Goal: Information Seeking & Learning: Check status

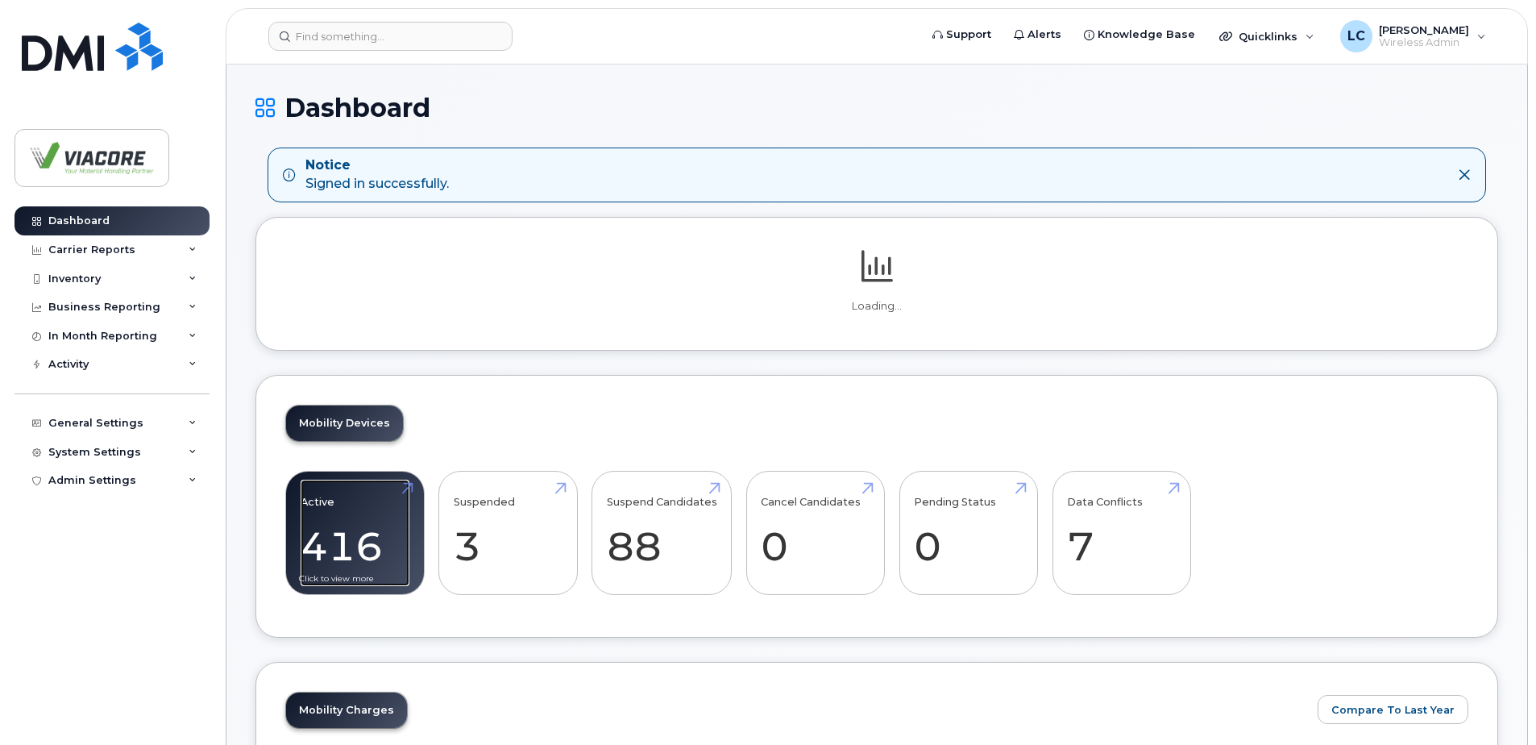
click at [346, 533] on link "Active 416" at bounding box center [355, 532] width 109 height 106
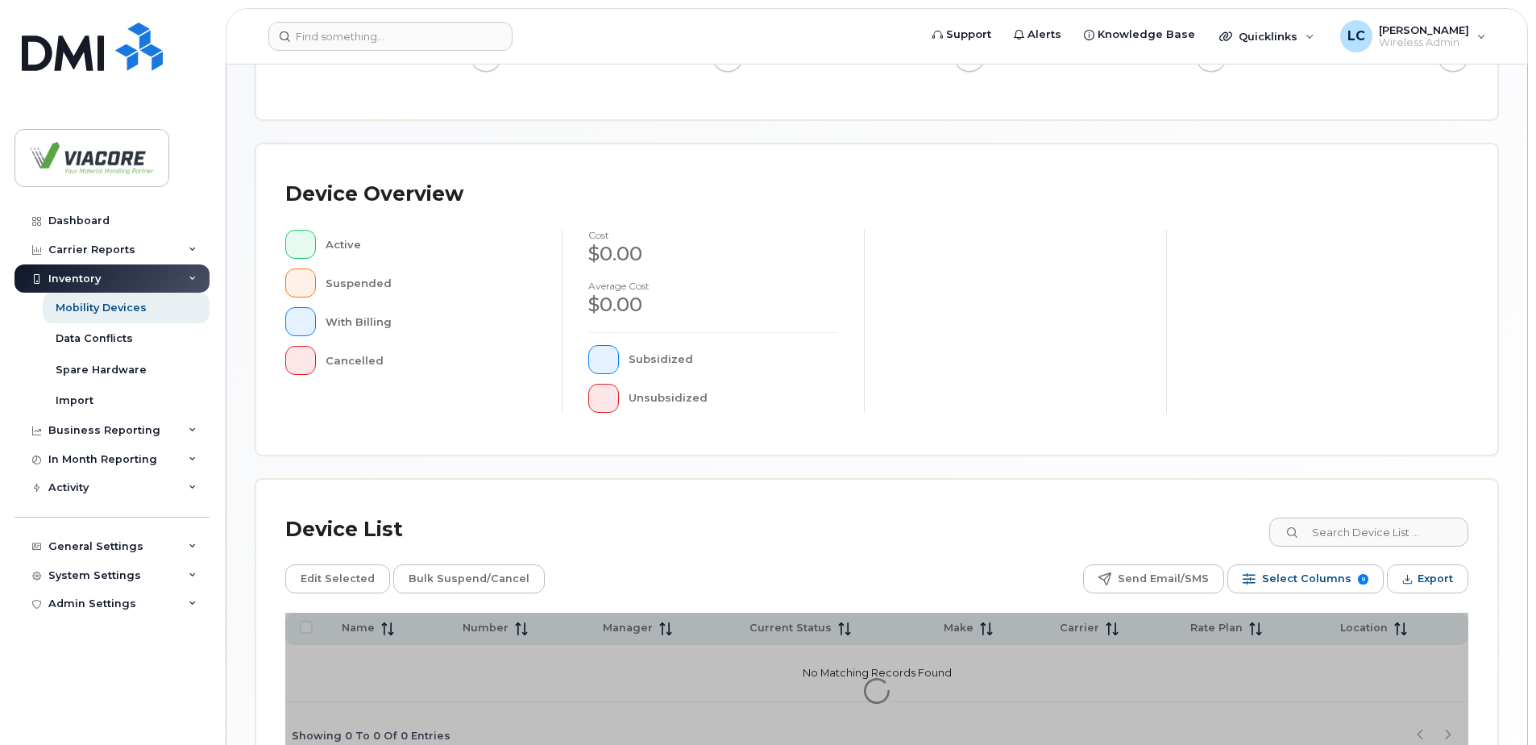
scroll to position [363, 0]
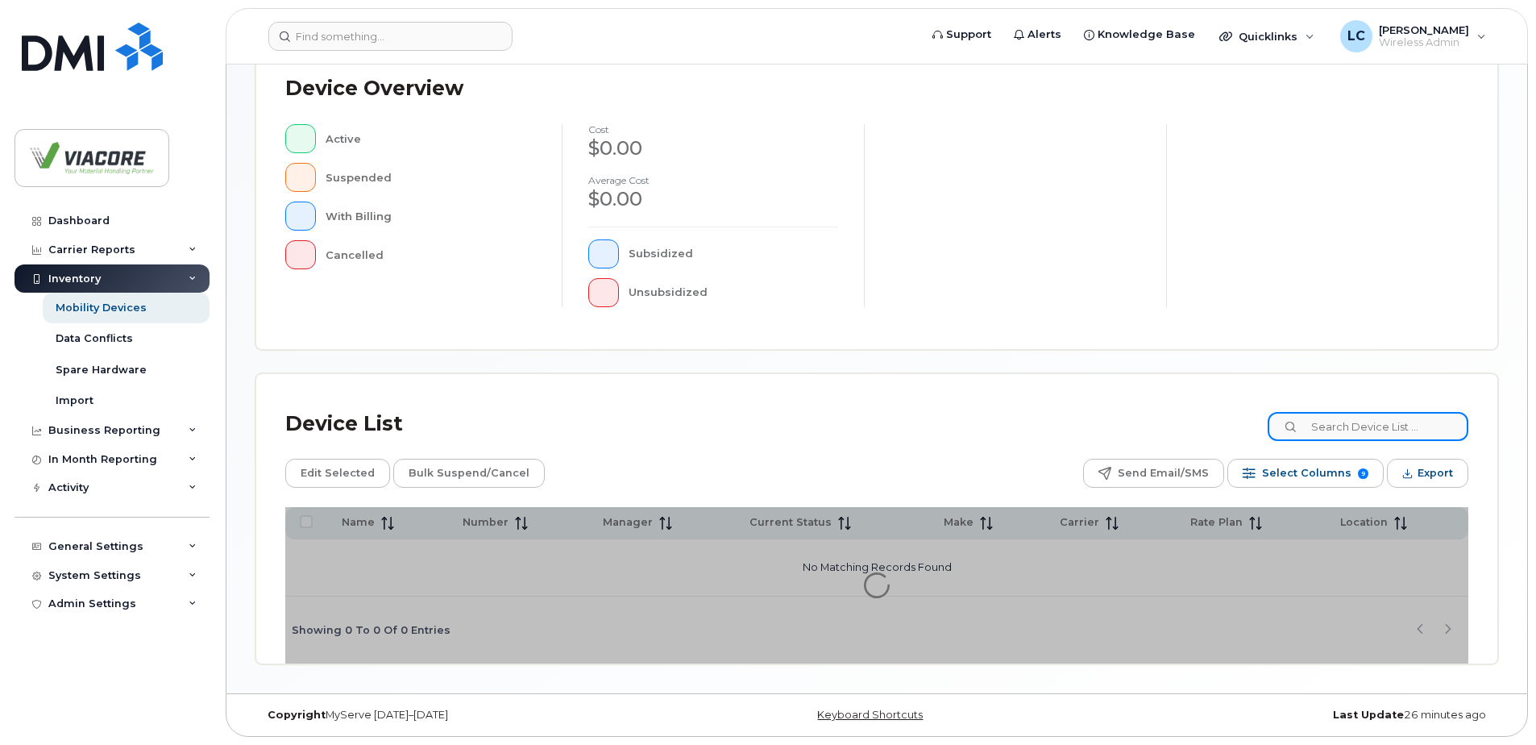
click at [1392, 433] on input at bounding box center [1367, 426] width 201 height 29
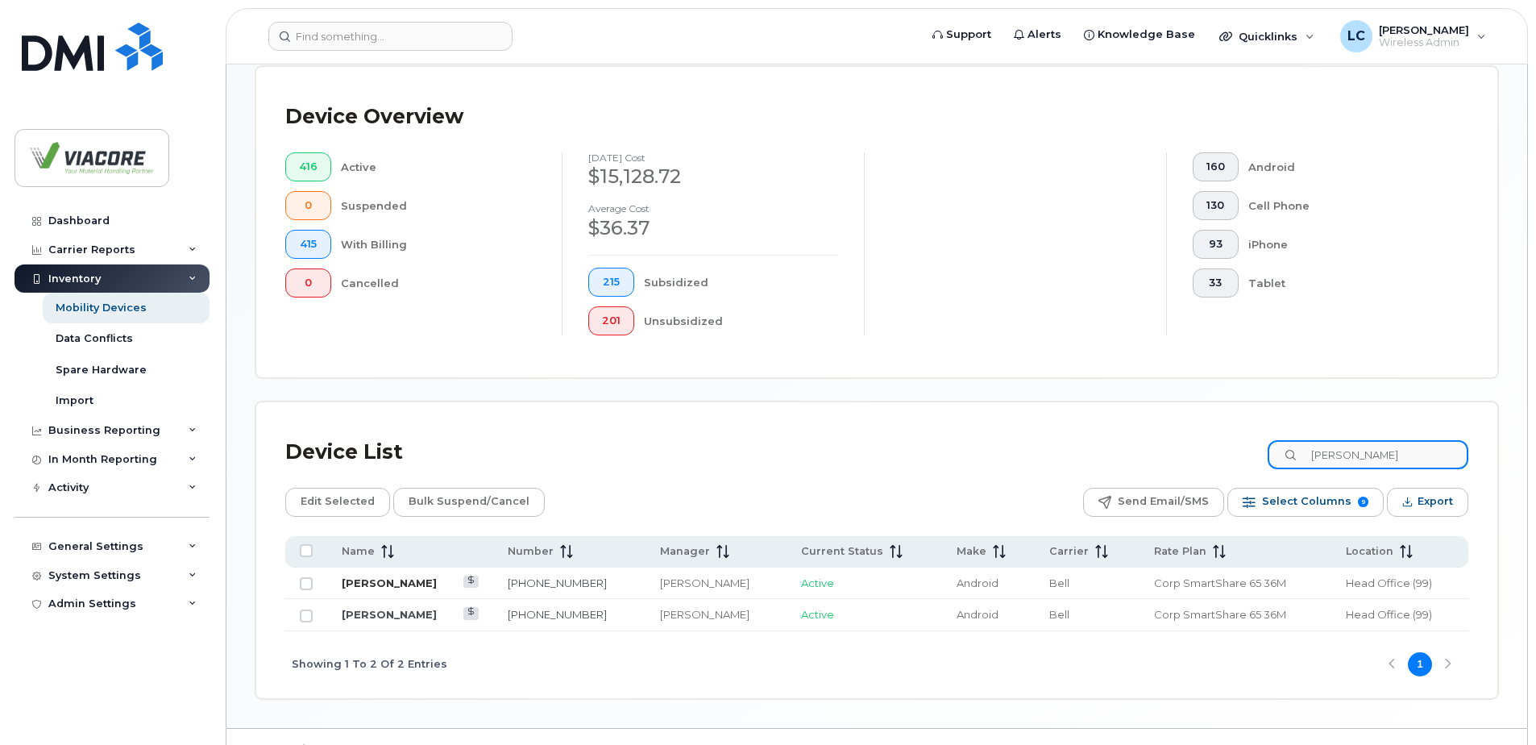
type input "lyn"
click at [402, 584] on link "[PERSON_NAME]" at bounding box center [389, 582] width 95 height 13
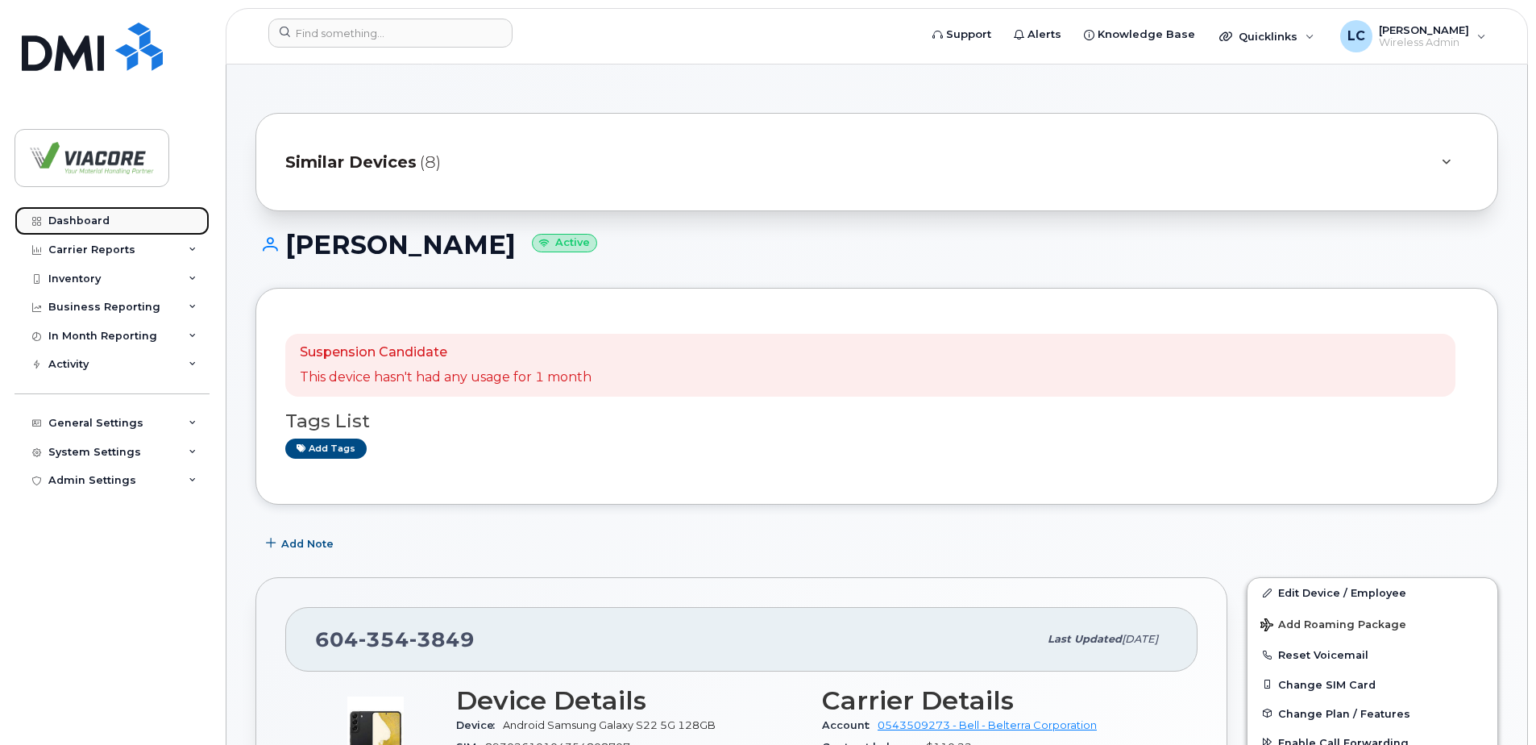
click at [92, 219] on div "Dashboard" at bounding box center [78, 220] width 61 height 13
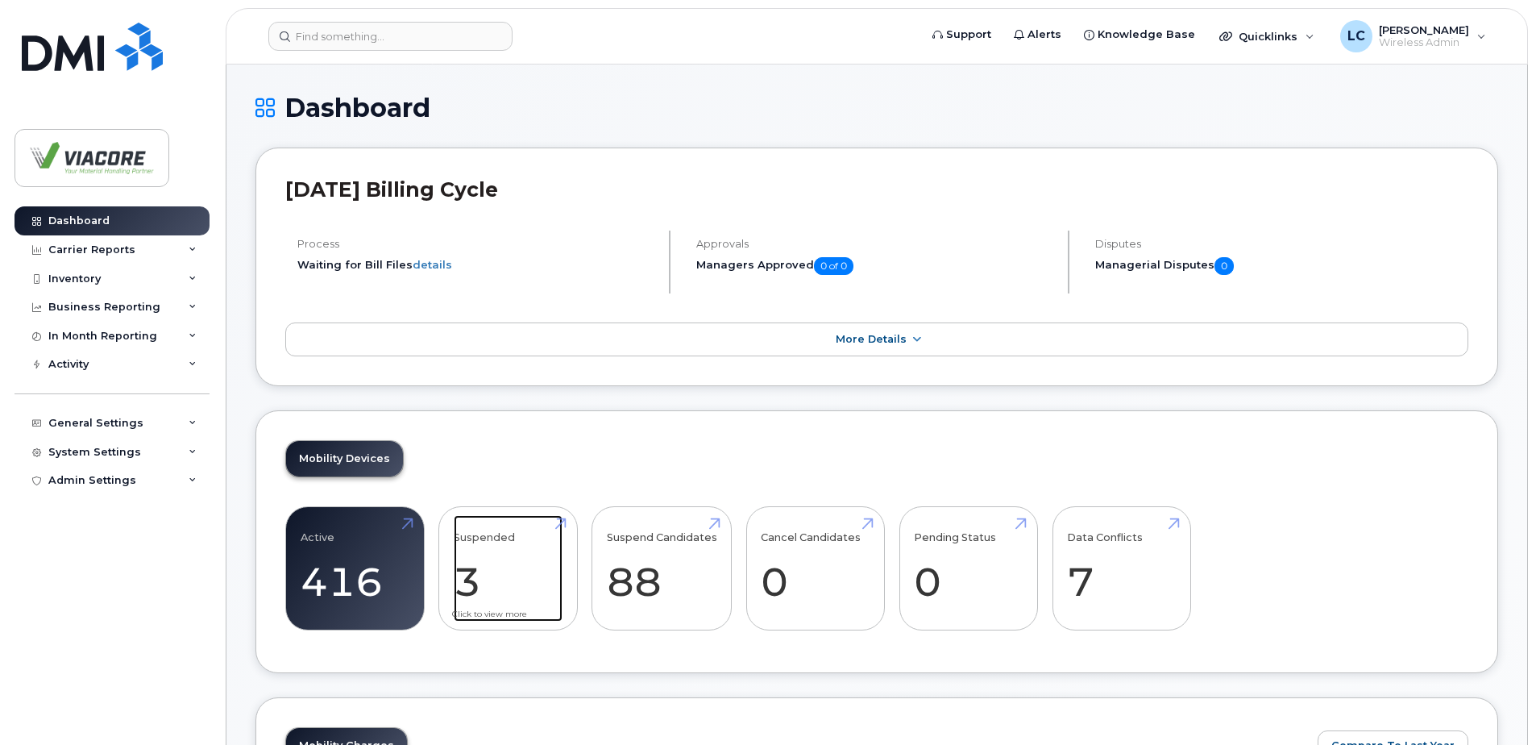
click at [507, 571] on link "Suspended 3" at bounding box center [508, 568] width 109 height 106
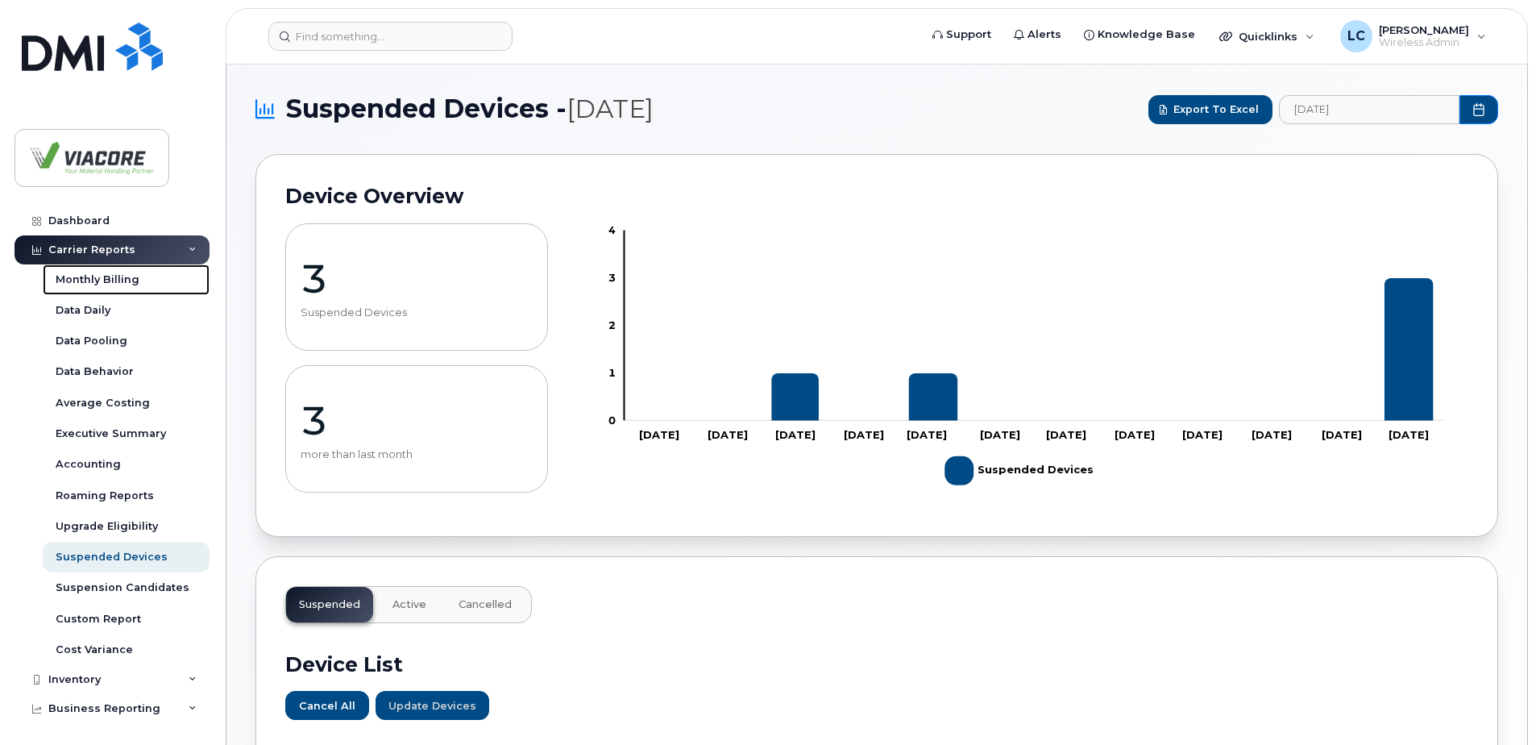
drag, startPoint x: 85, startPoint y: 279, endPoint x: 322, endPoint y: 260, distance: 238.4
click at [85, 279] on div "Monthly Billing" at bounding box center [98, 279] width 84 height 15
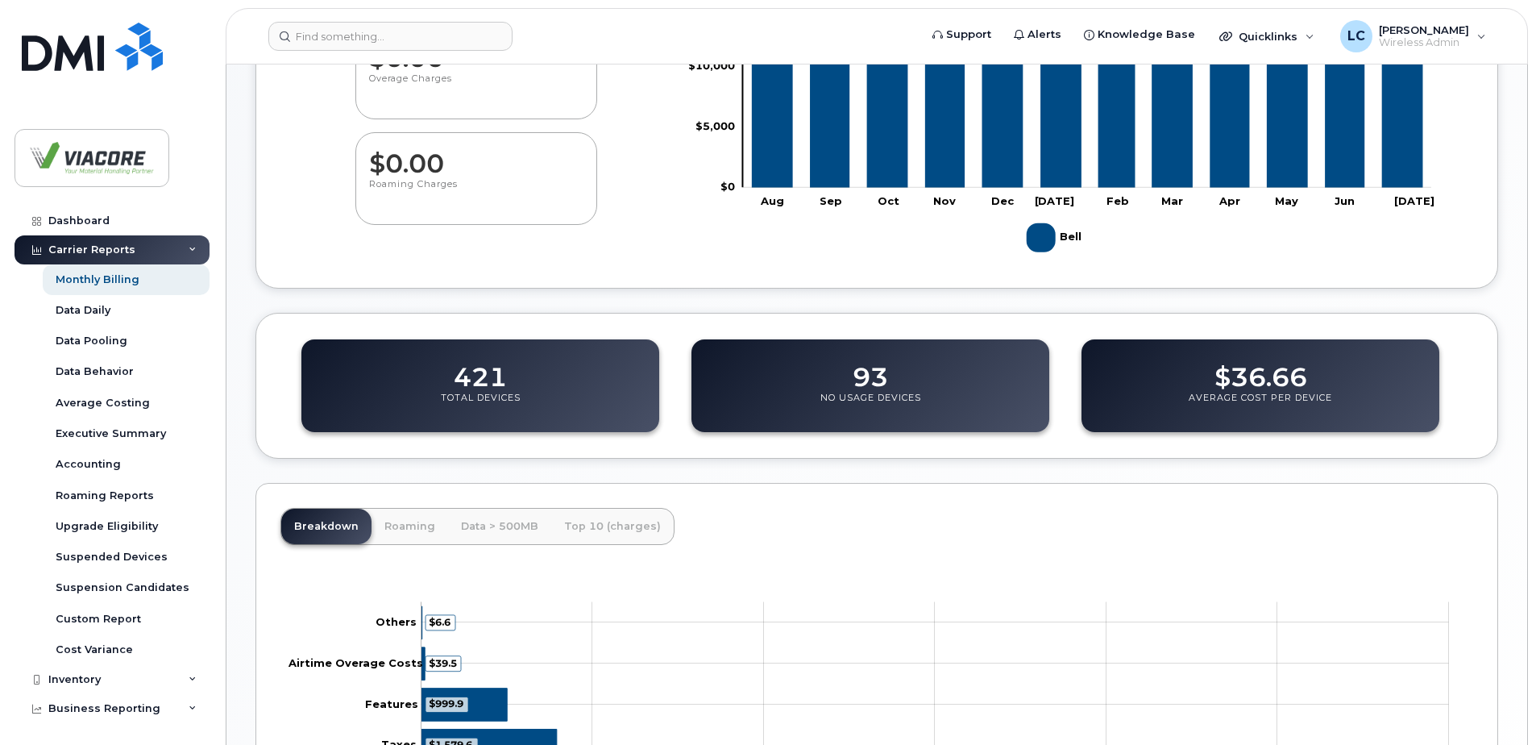
scroll to position [519, 0]
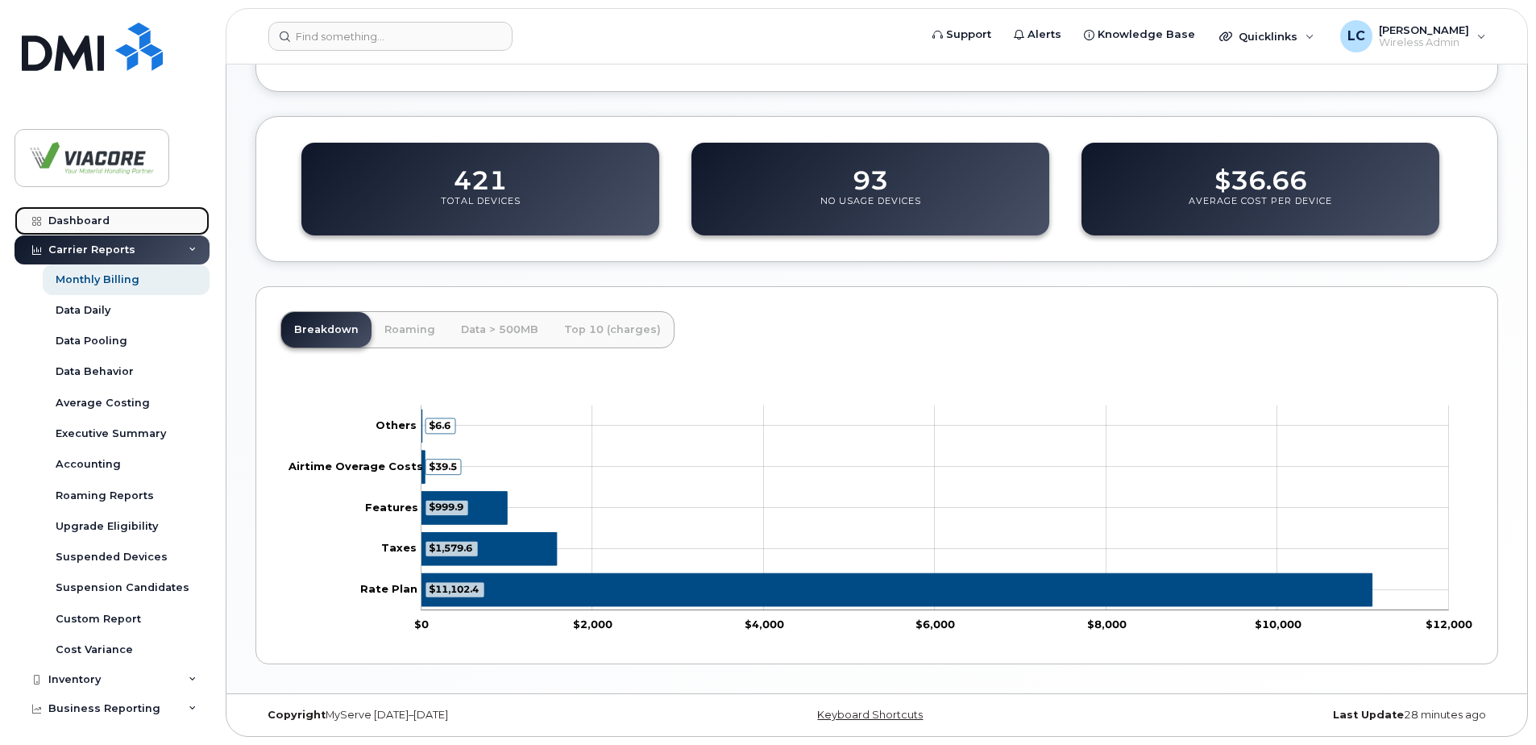
click at [92, 215] on div "Dashboard" at bounding box center [78, 220] width 61 height 13
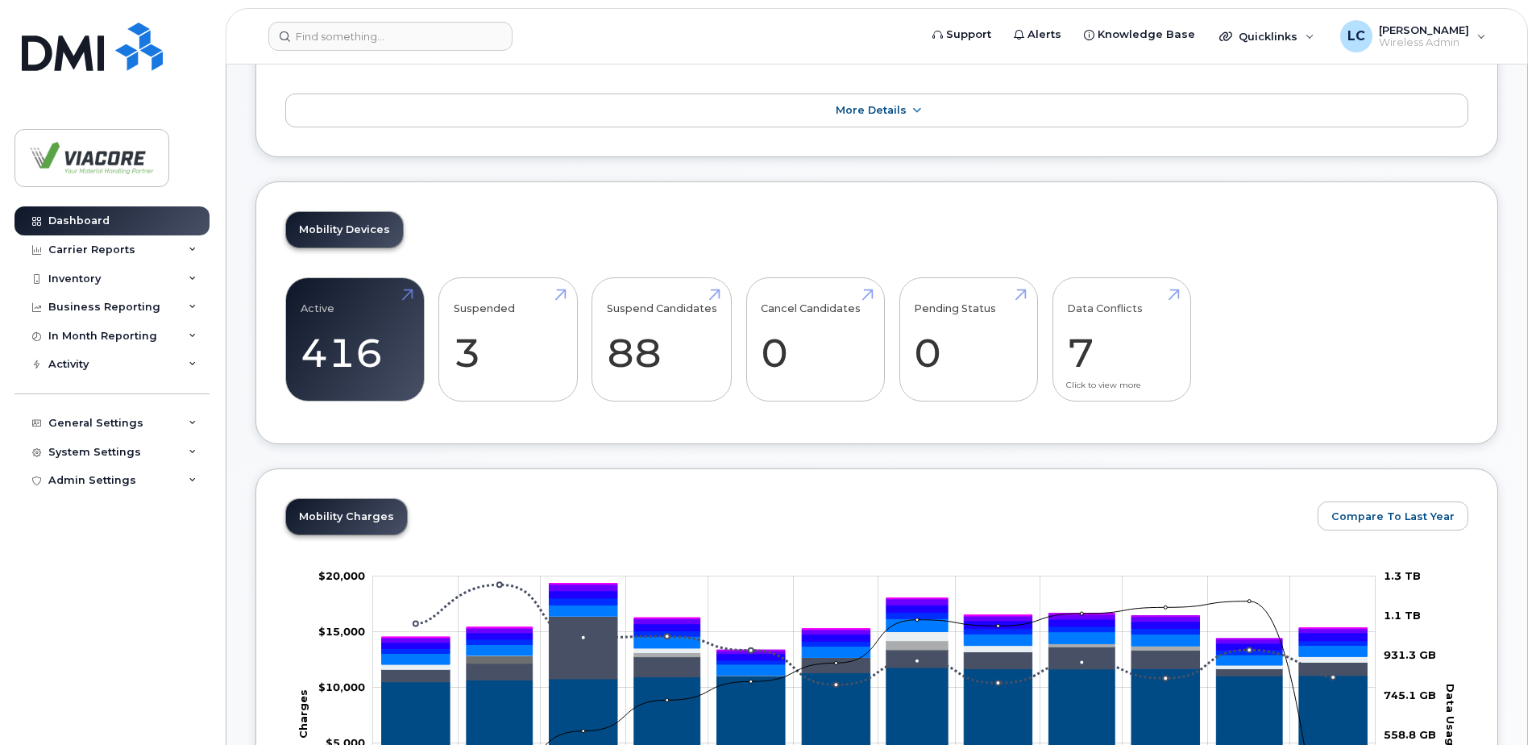
scroll to position [242, 0]
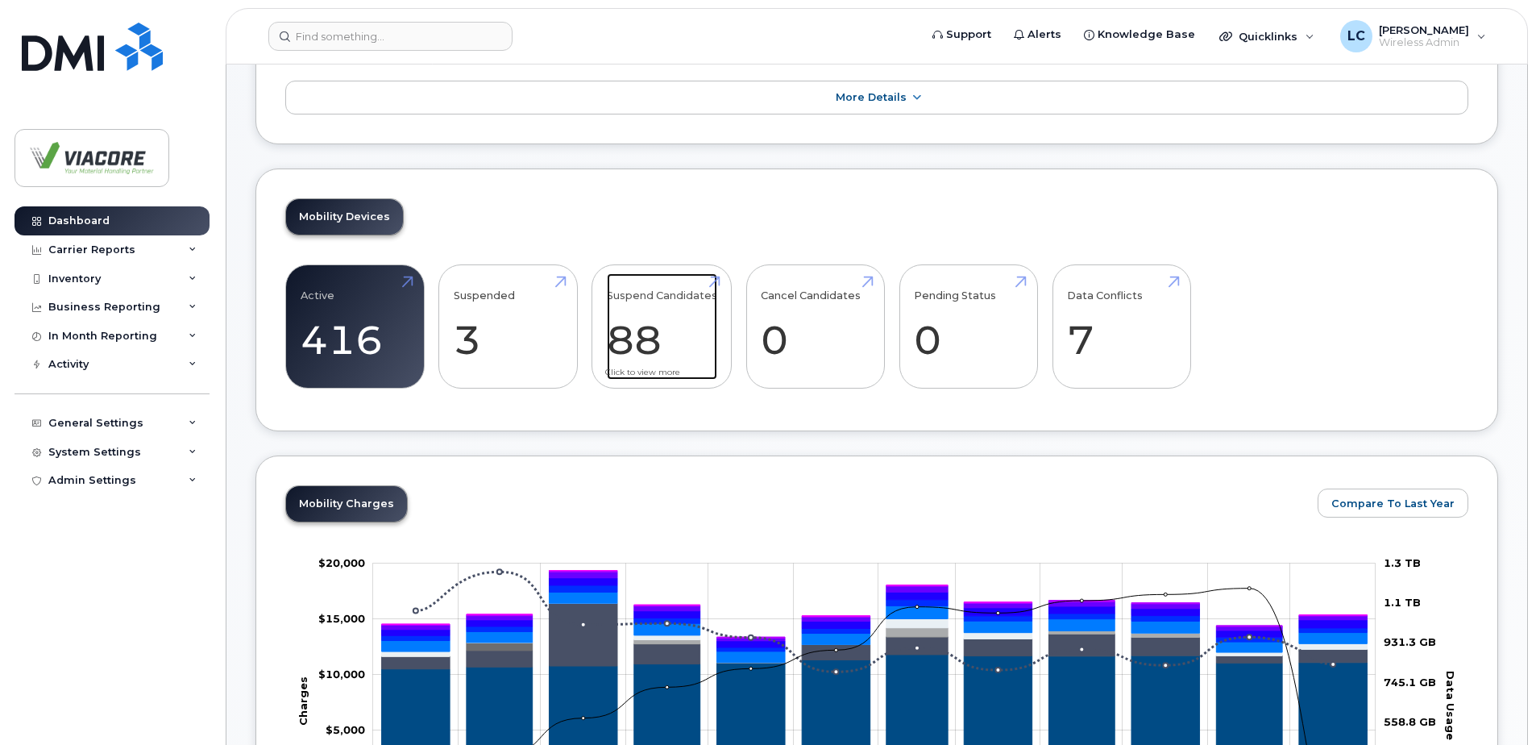
click at [628, 333] on link "Suspend Candidates 88" at bounding box center [662, 326] width 110 height 106
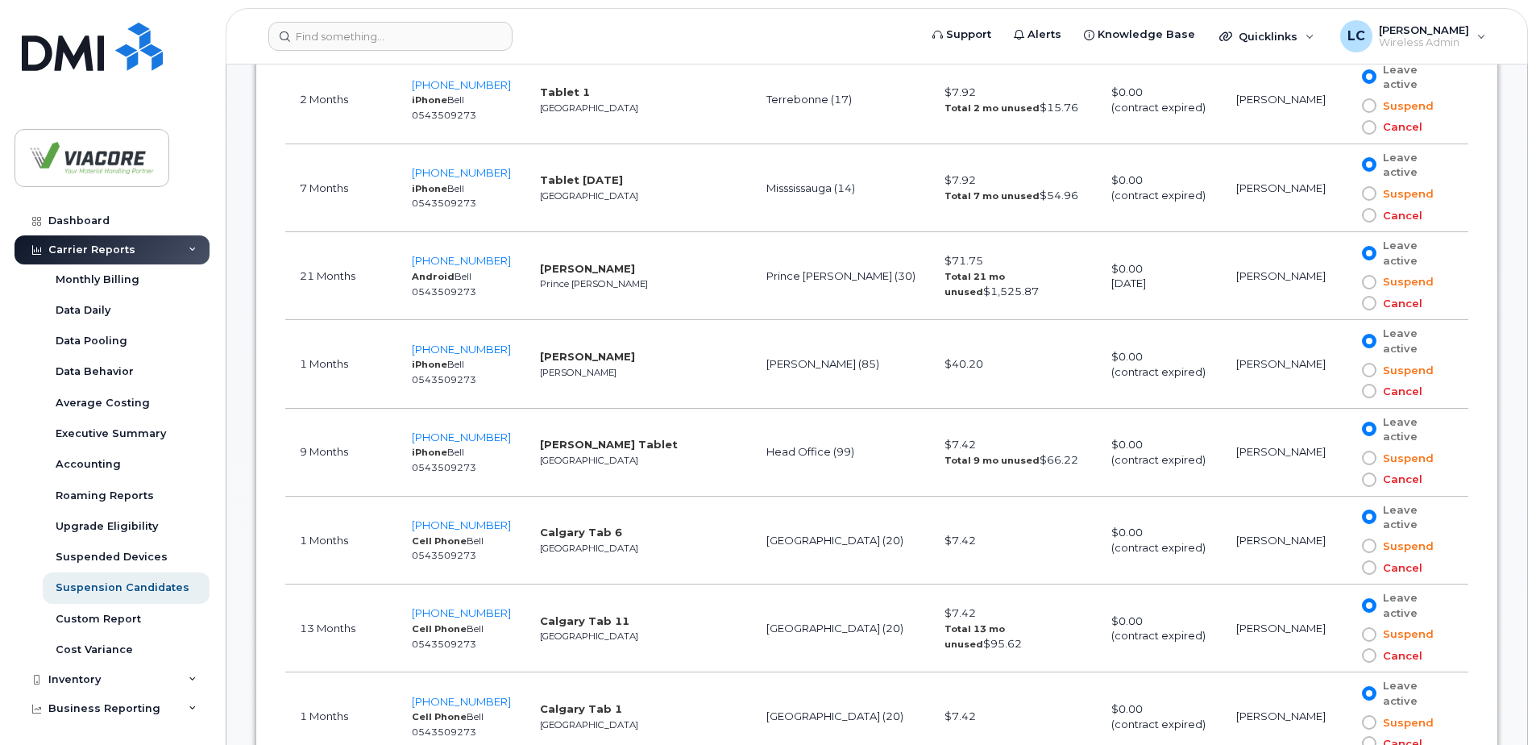
scroll to position [1450, 0]
